Goal: Task Accomplishment & Management: Use online tool/utility

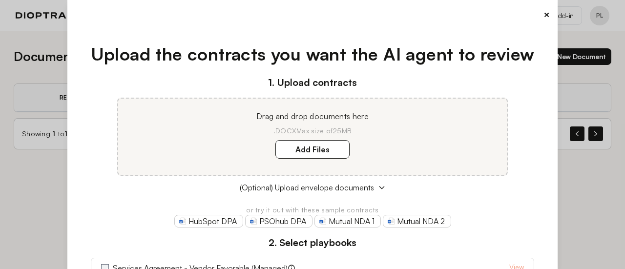
click at [543, 18] on button "×" at bounding box center [546, 15] width 6 height 14
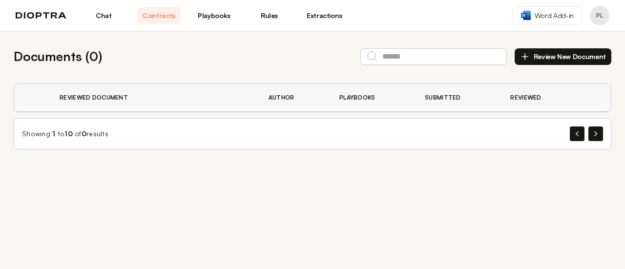
click at [546, 58] on button "Review New Document" at bounding box center [563, 56] width 97 height 17
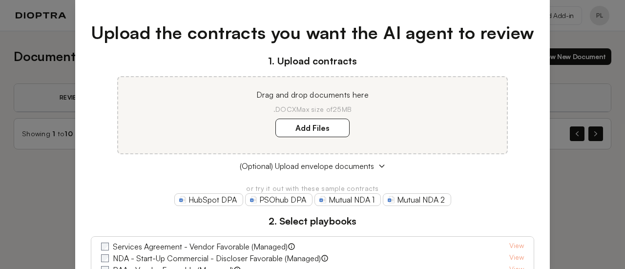
click at [594, 200] on div "Upload the contracts you want the AI agent to review 1. Upload contracts Drag a…" at bounding box center [312, 134] width 625 height 269
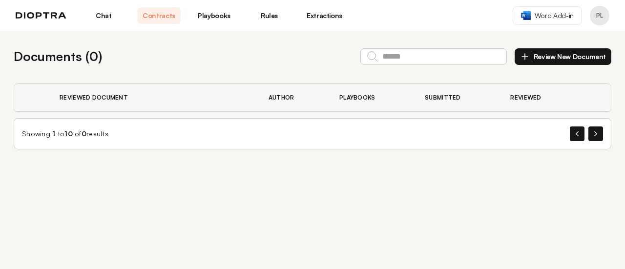
click at [105, 20] on link "Chat" at bounding box center [103, 15] width 43 height 17
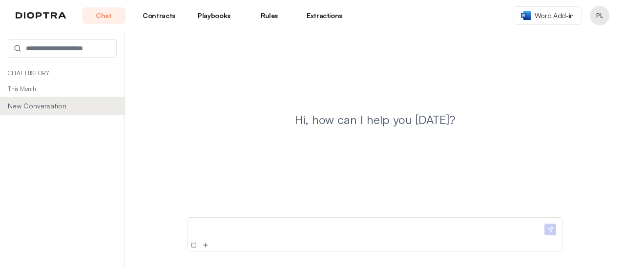
click at [168, 19] on link "Contracts" at bounding box center [158, 15] width 43 height 17
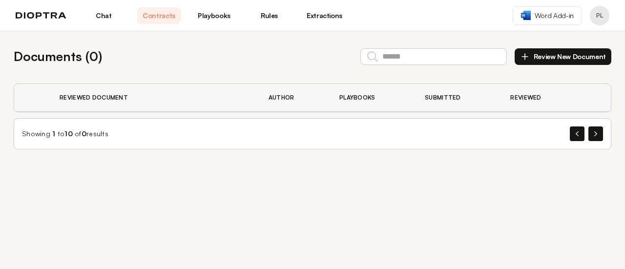
click at [539, 58] on button "Review New Document" at bounding box center [563, 56] width 97 height 17
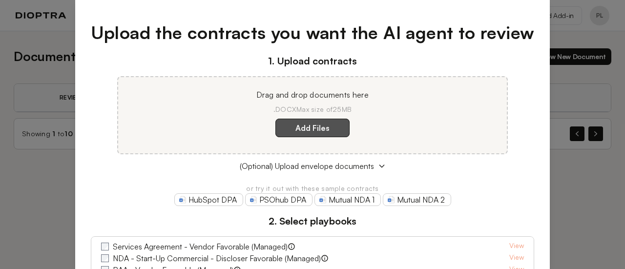
click at [297, 128] on label "Add Files" at bounding box center [312, 128] width 74 height 19
click at [0, 0] on here "Add Files" at bounding box center [0, 0] width 0 height 0
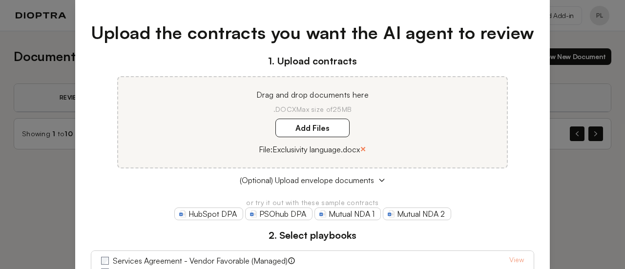
click at [362, 148] on button "×" at bounding box center [363, 149] width 6 height 14
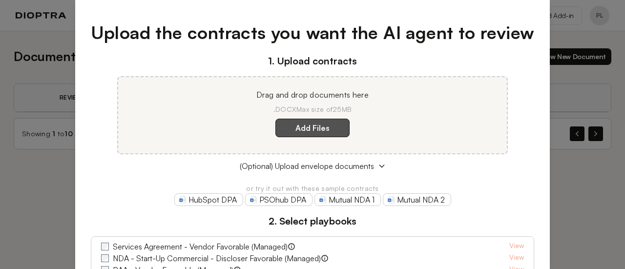
click at [292, 122] on label "Add Files" at bounding box center [312, 128] width 74 height 19
click at [0, 0] on here "Add Files" at bounding box center [0, 0] width 0 height 0
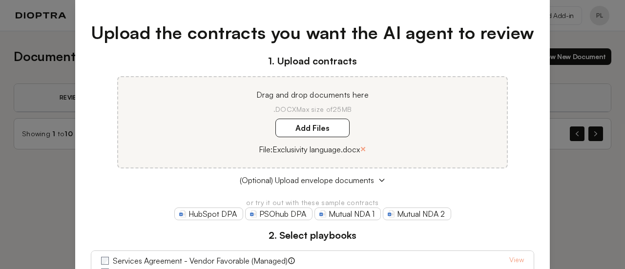
click at [24, 164] on div "Upload the contracts you want the AI agent to review 1. Upload contracts Drag a…" at bounding box center [312, 134] width 625 height 269
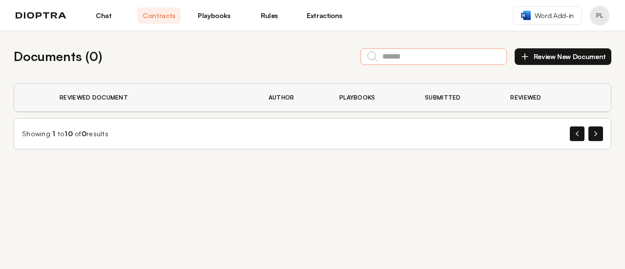
click at [437, 60] on input "text" at bounding box center [433, 56] width 146 height 17
click at [50, 18] on img at bounding box center [41, 15] width 51 height 7
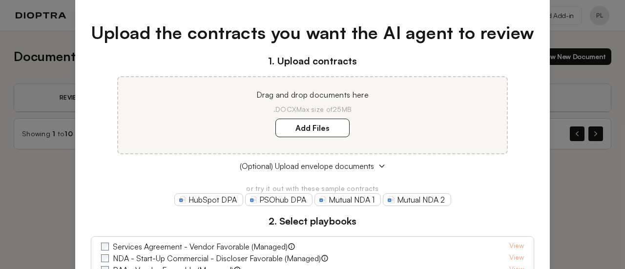
click at [565, 33] on div "Upload the contracts you want the AI agent to review 1. Upload contracts Drag a…" at bounding box center [312, 134] width 625 height 269
